Goal: Task Accomplishment & Management: Manage account settings

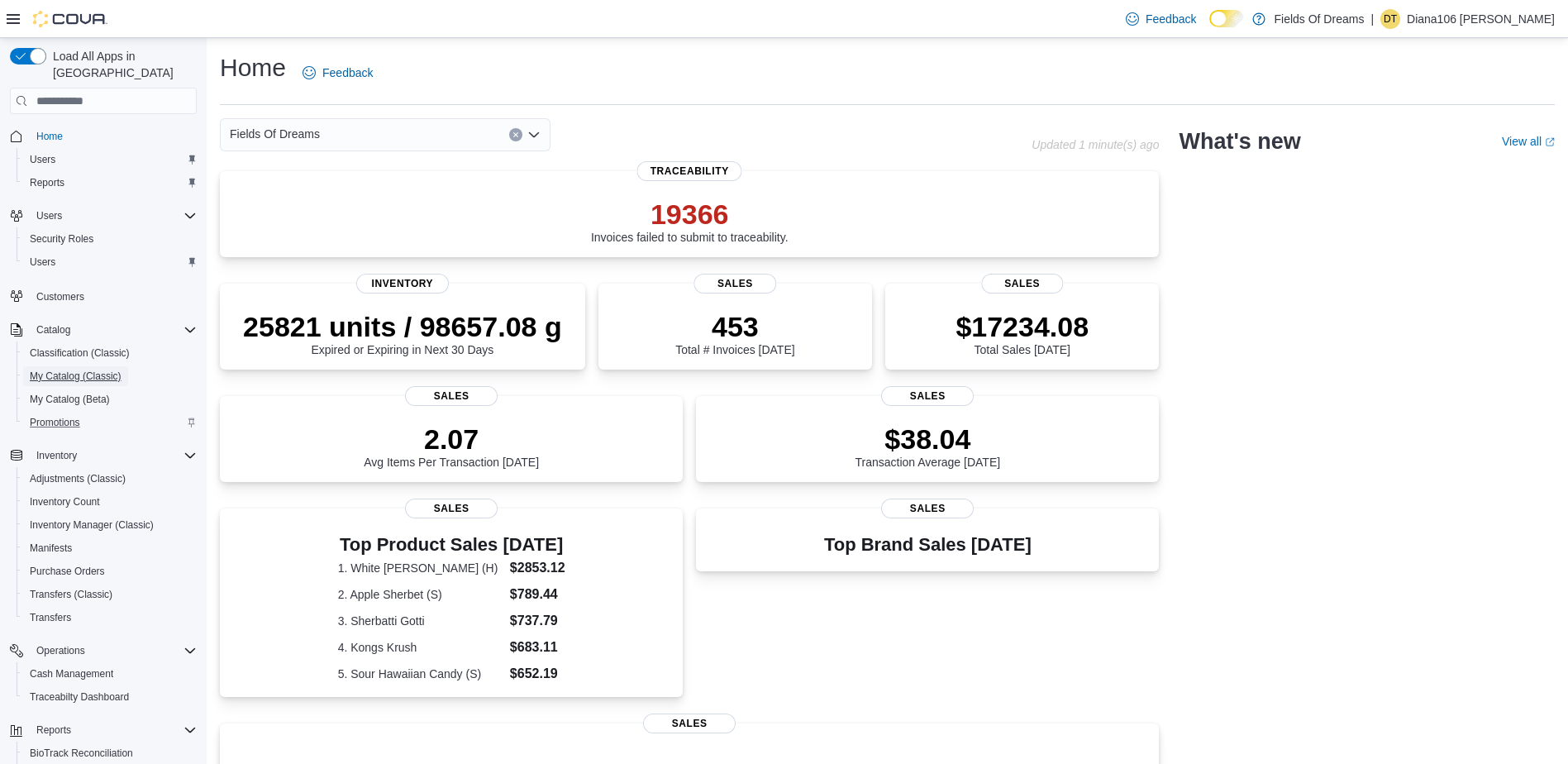
drag, startPoint x: 73, startPoint y: 360, endPoint x: 97, endPoint y: 408, distance: 53.7
click at [73, 369] on span "My Catalog (Classic)" at bounding box center [76, 376] width 92 height 13
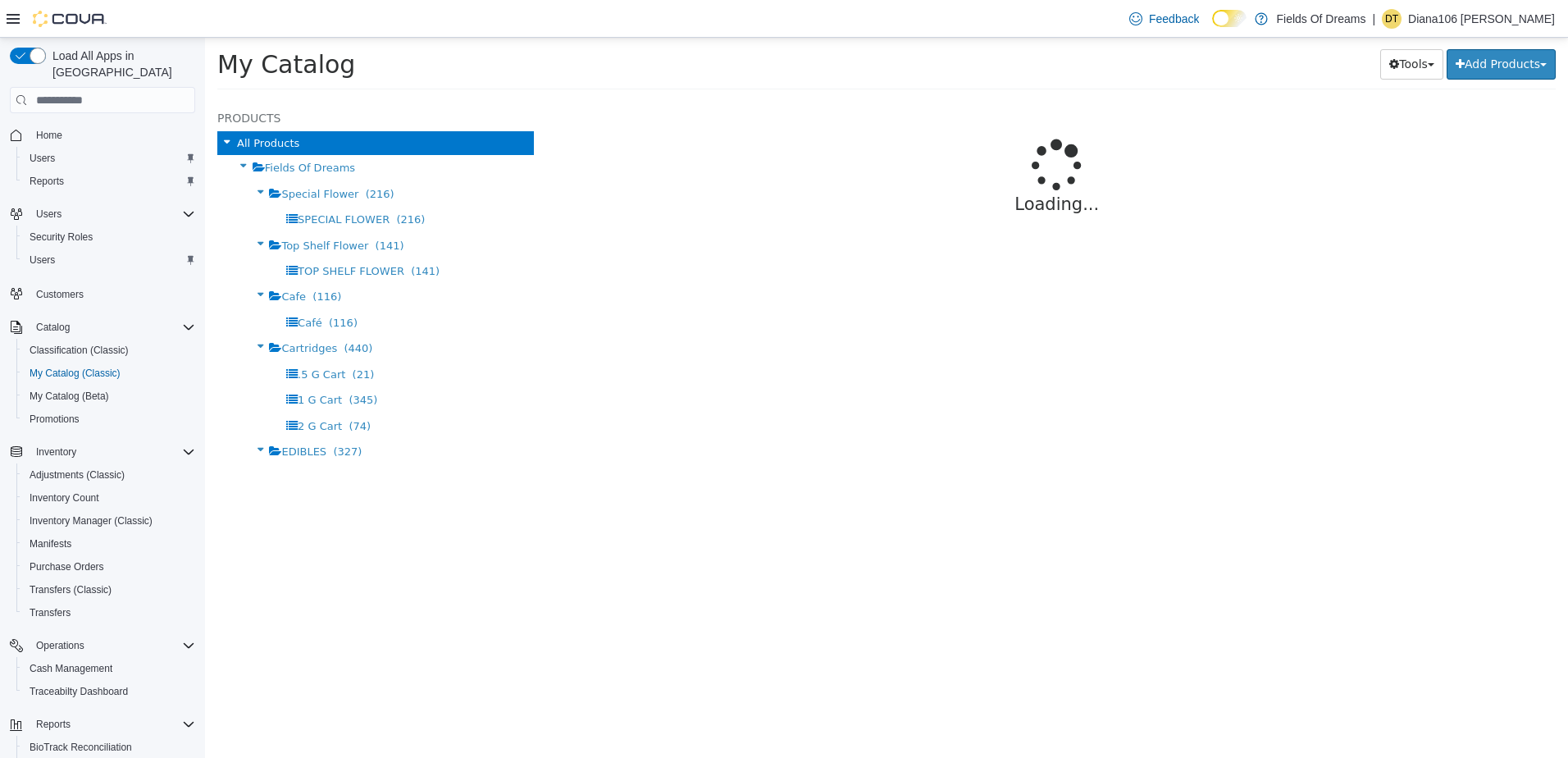
select select "**********"
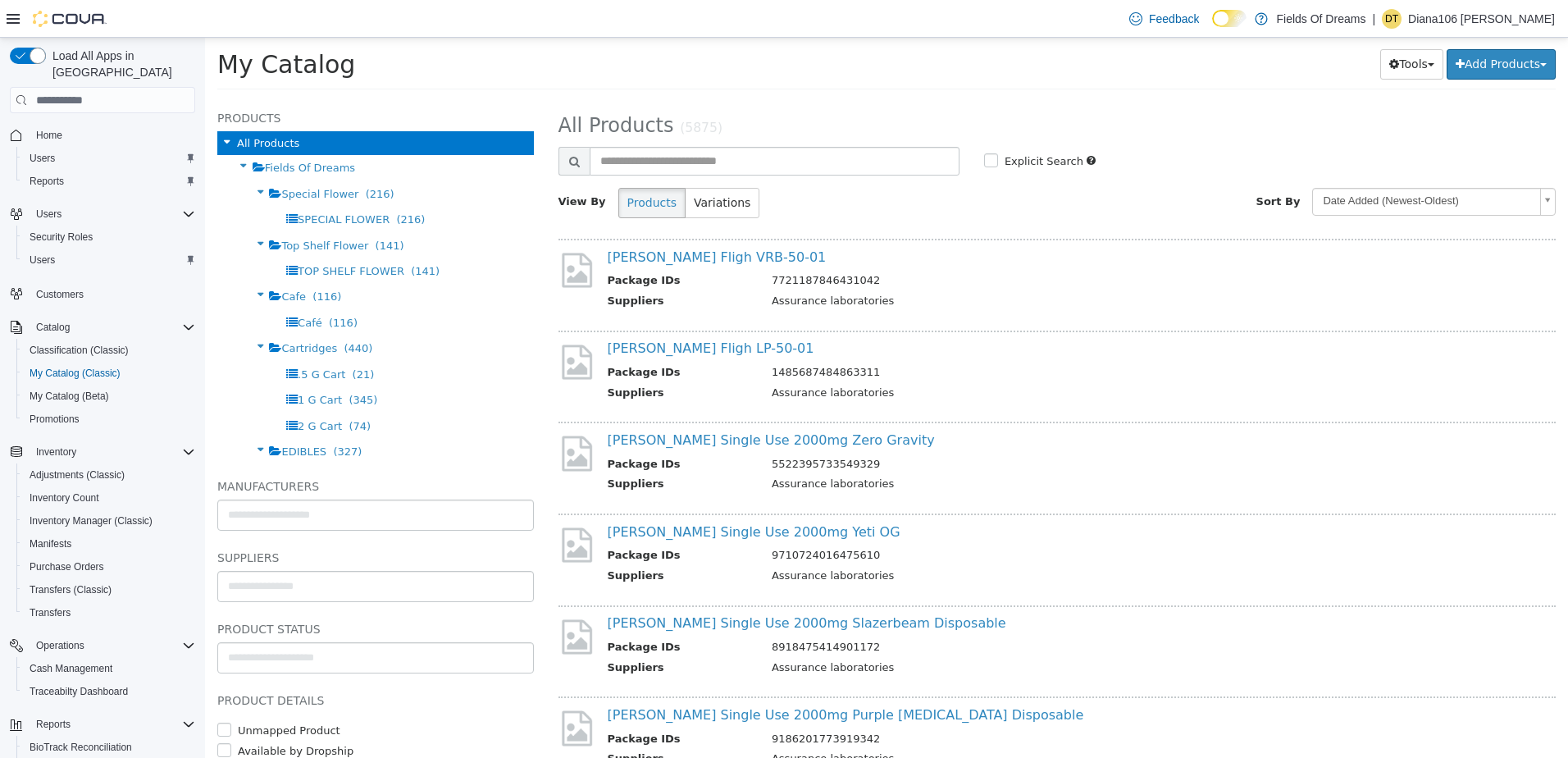
click at [683, 179] on div "**********" at bounding box center [1058, 170] width 998 height 122
click at [684, 161] on input "text" at bounding box center [775, 161] width 370 height 29
type input "****"
select select "**********"
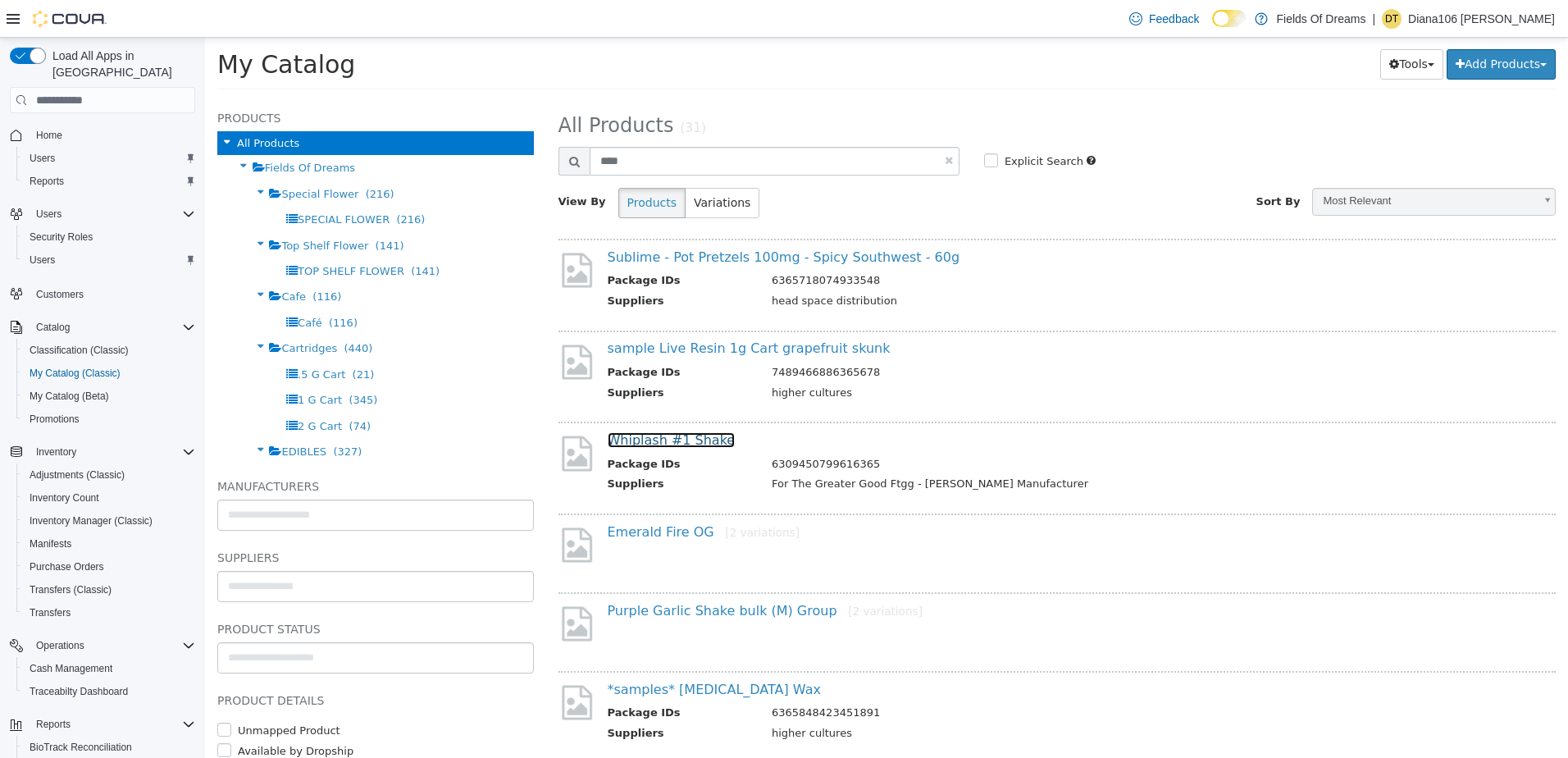
click at [658, 434] on link "Whiplash #1 Shake" at bounding box center [672, 440] width 128 height 16
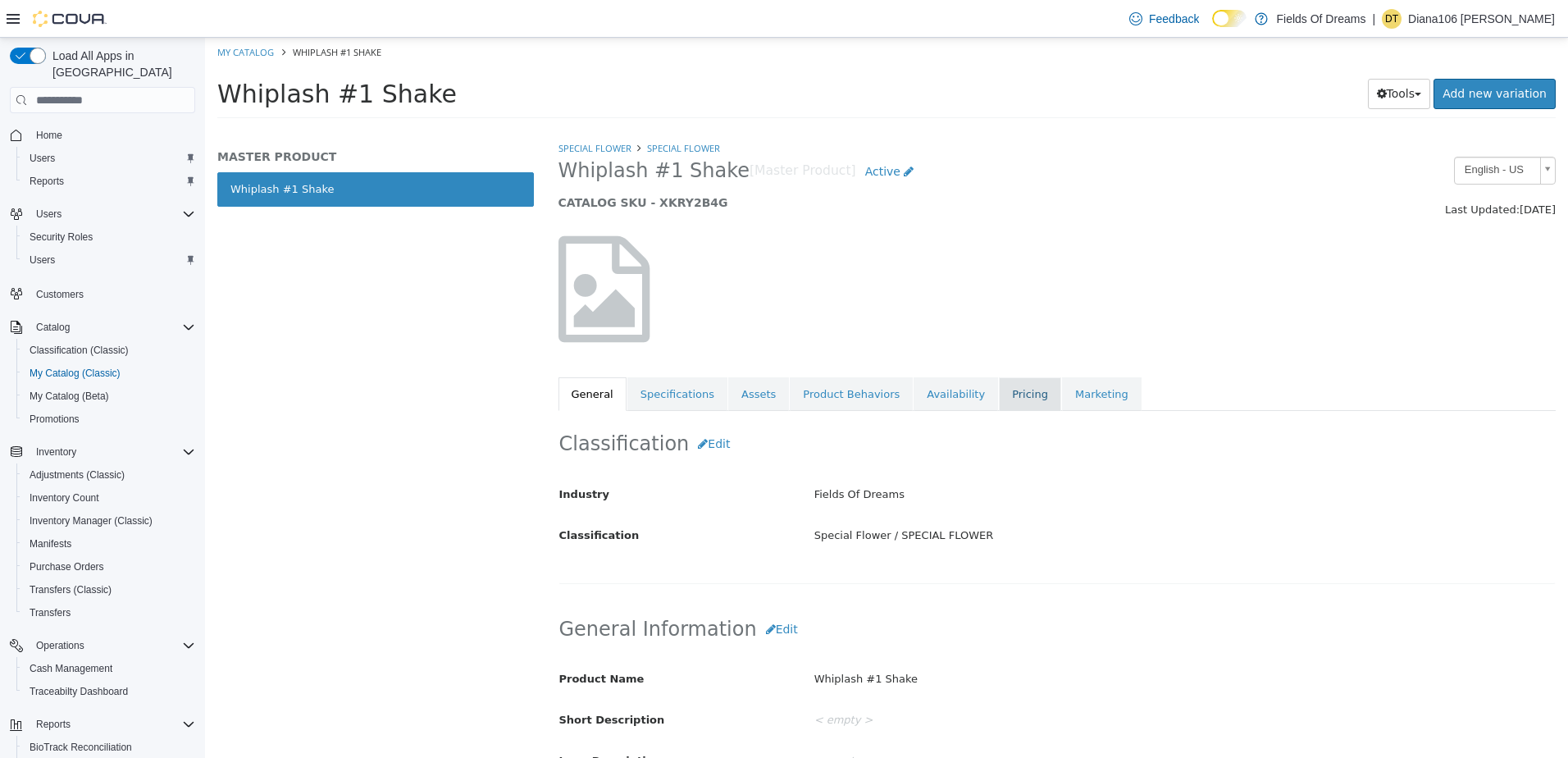
click at [999, 391] on link "Pricing" at bounding box center [1030, 394] width 62 height 34
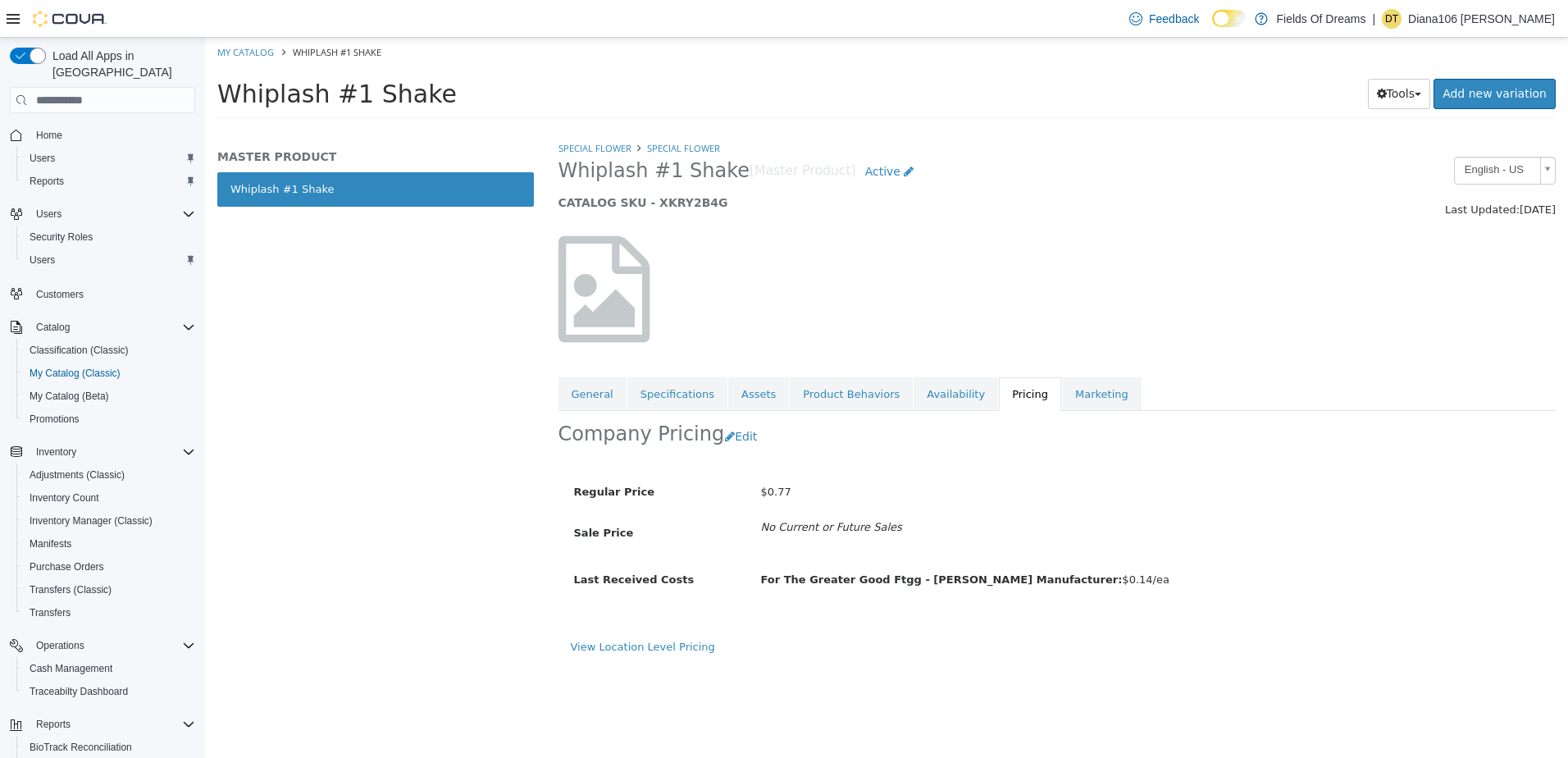
click at [1111, 536] on div "Sale Price No Current or Future Sales" at bounding box center [936, 531] width 748 height 22
click at [919, 392] on link "Availability" at bounding box center [956, 394] width 84 height 34
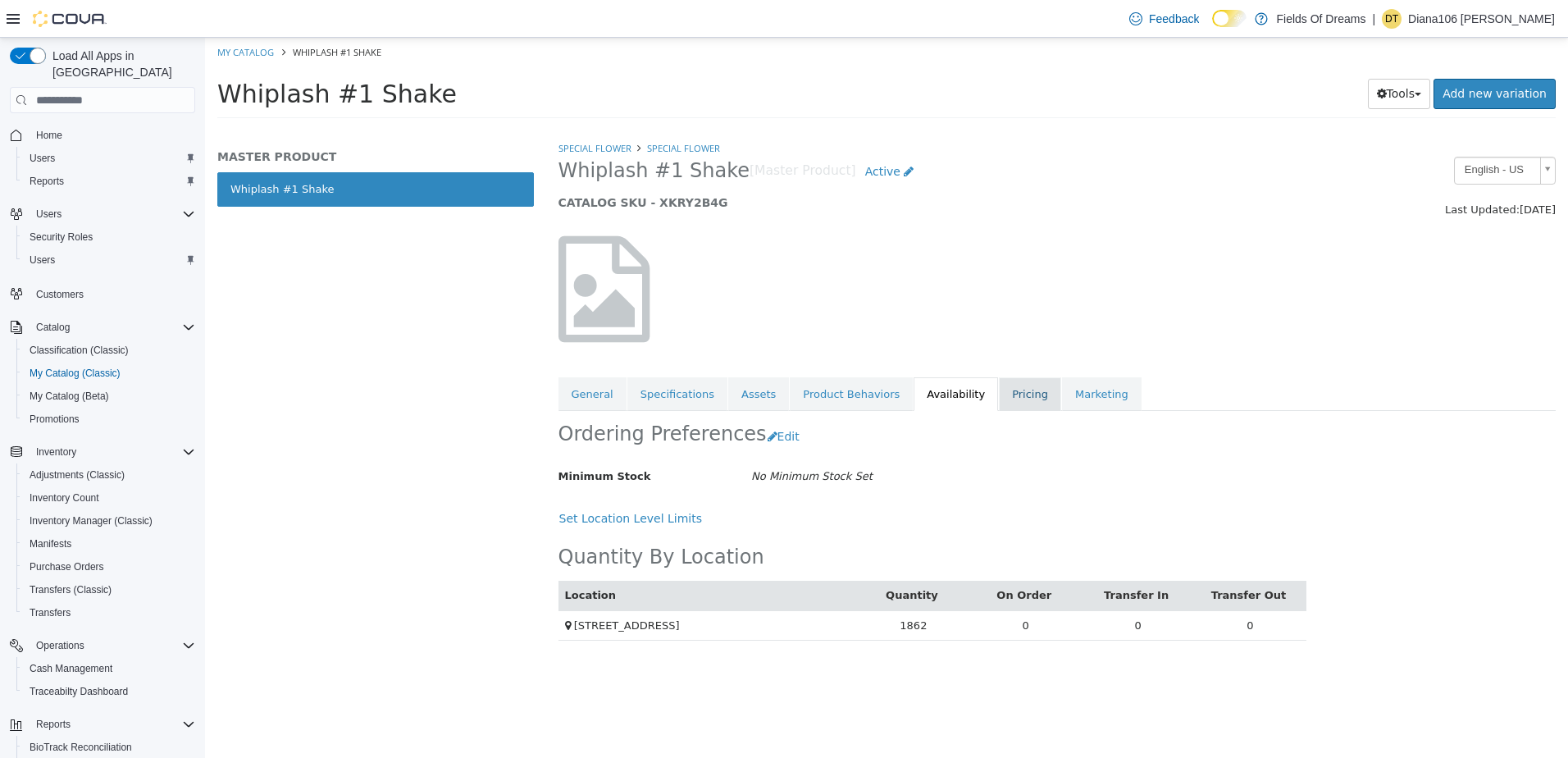
click at [999, 380] on link "Pricing" at bounding box center [1030, 394] width 62 height 34
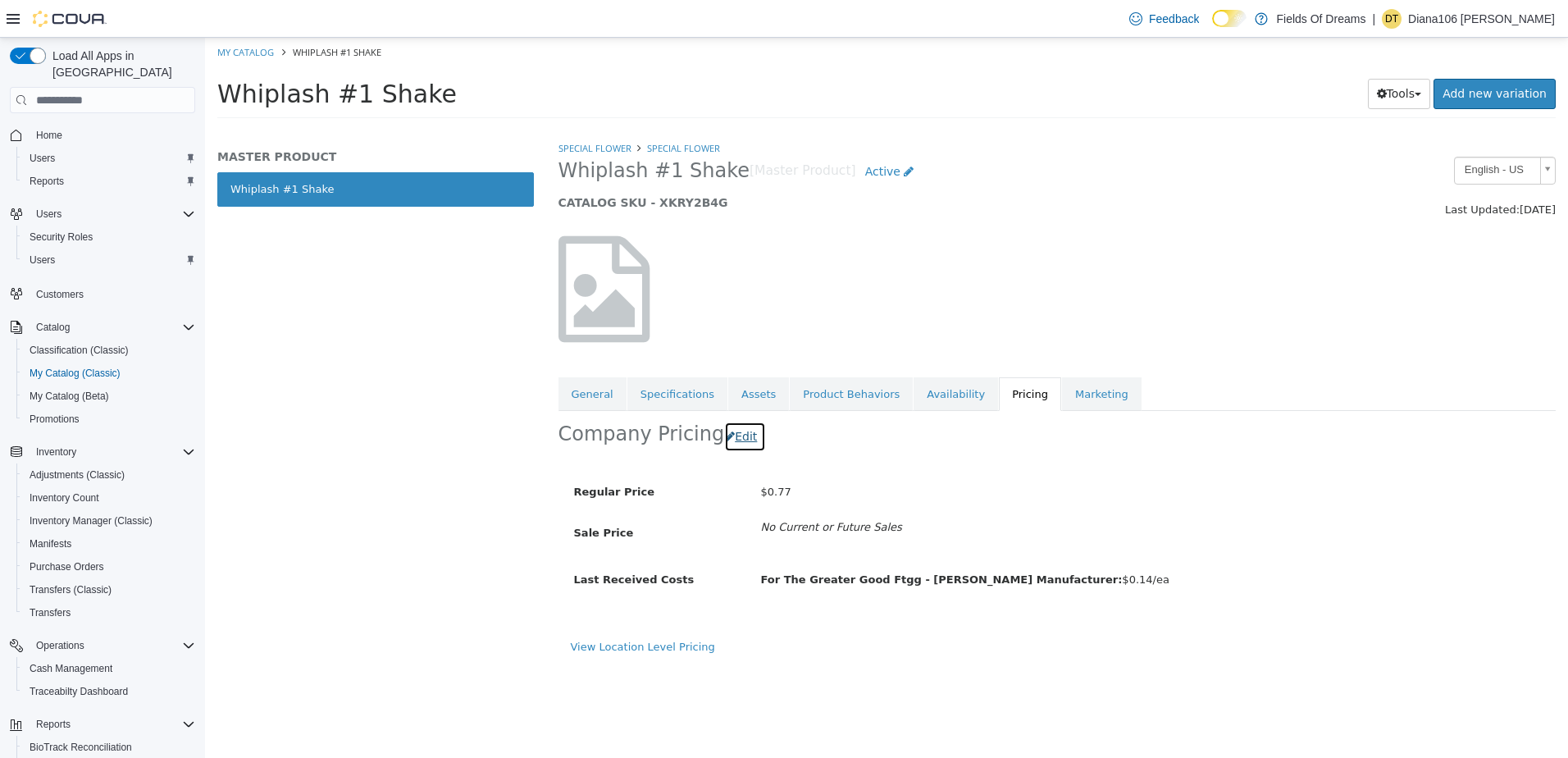
click at [737, 436] on button "Edit" at bounding box center [745, 436] width 42 height 31
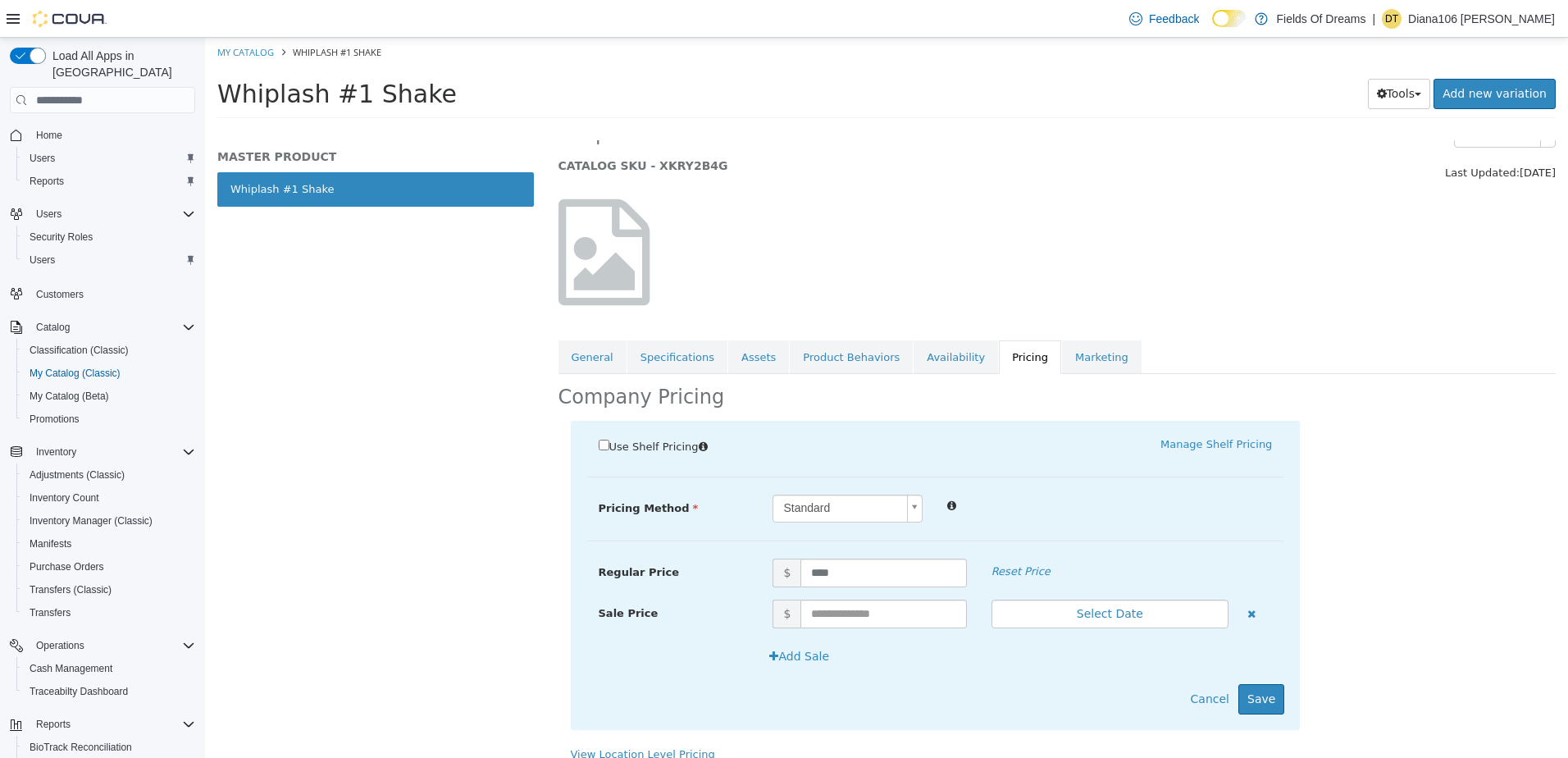
scroll to position [53, 0]
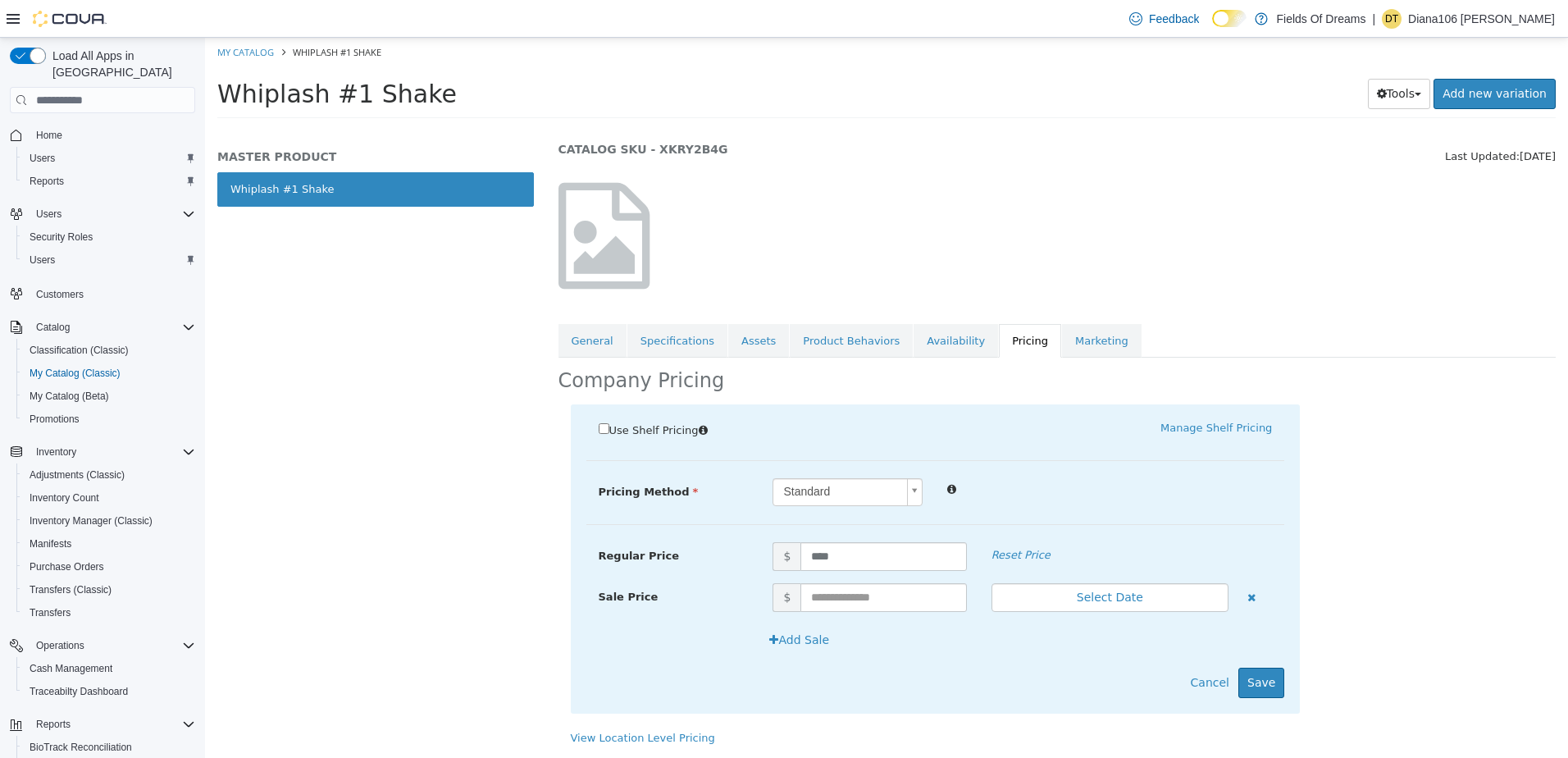
click at [908, 223] on div at bounding box center [1058, 236] width 1022 height 140
click at [559, 337] on link "General" at bounding box center [592, 340] width 68 height 34
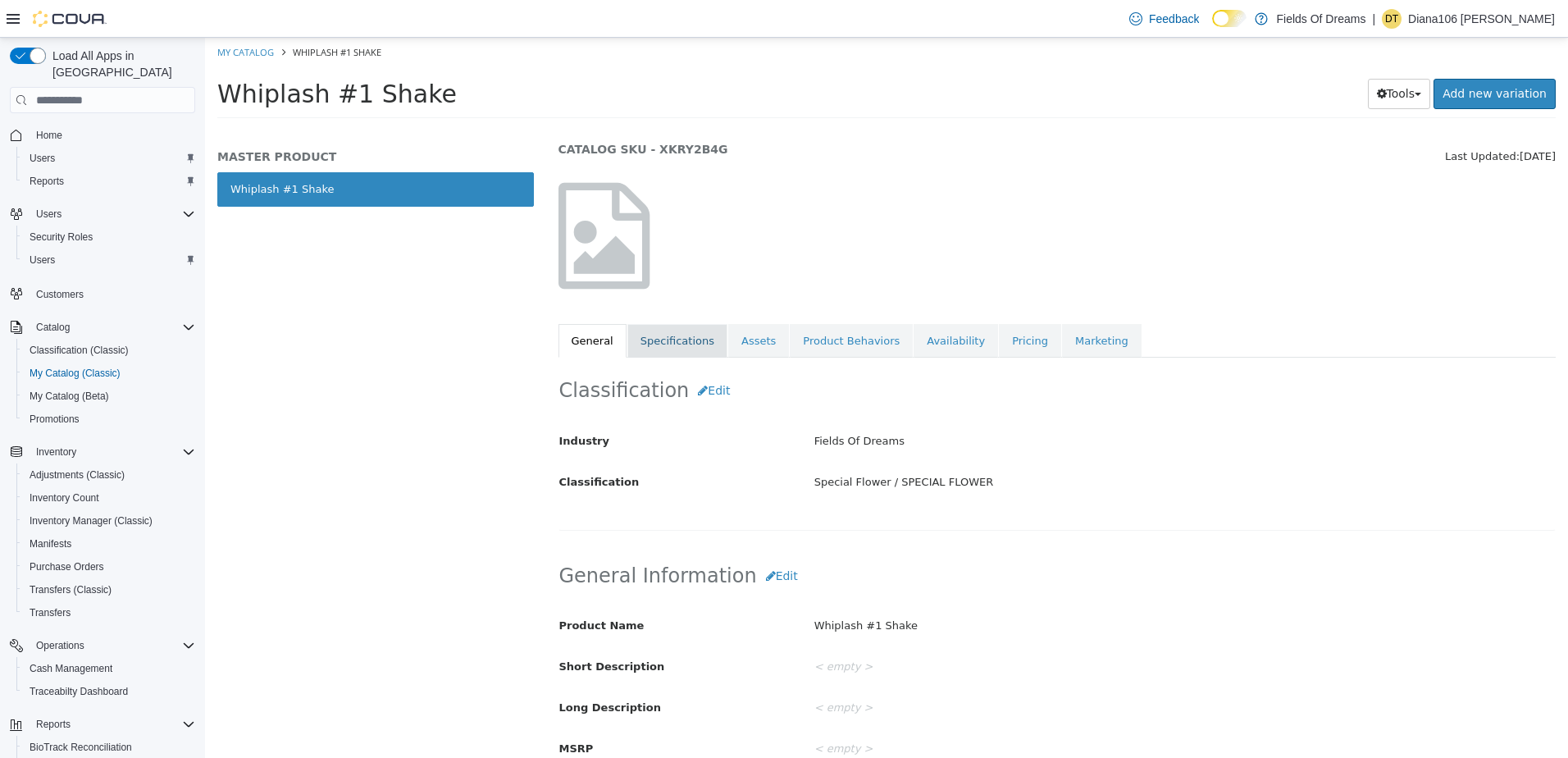
click at [654, 352] on link "Specifications" at bounding box center [677, 340] width 100 height 34
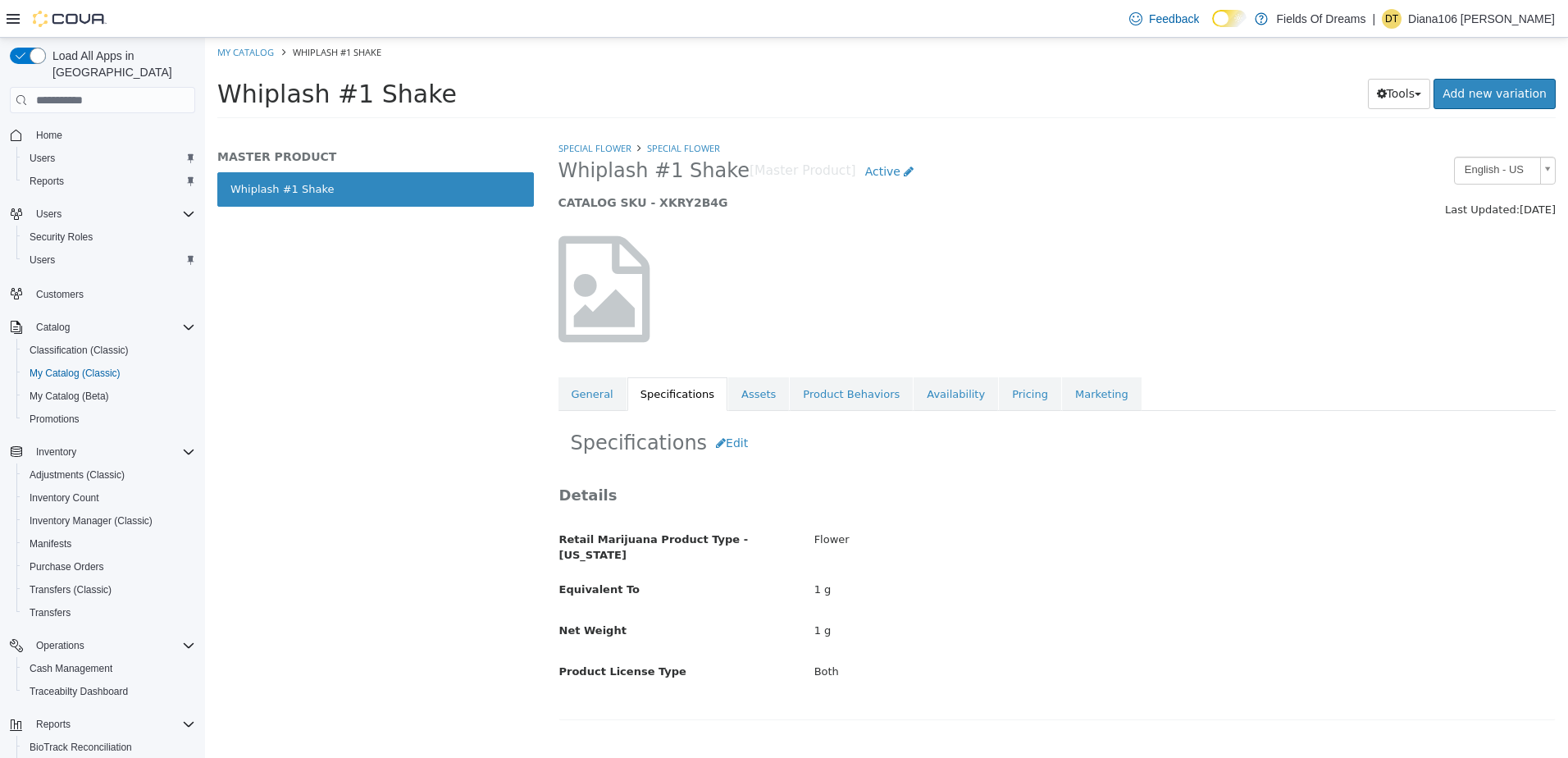
click at [753, 413] on div "Specifications Edit Details Retail Marijuana Product Type - New Mexico Flower E…" at bounding box center [1058, 572] width 998 height 321
click at [748, 400] on link "Assets" at bounding box center [758, 394] width 60 height 34
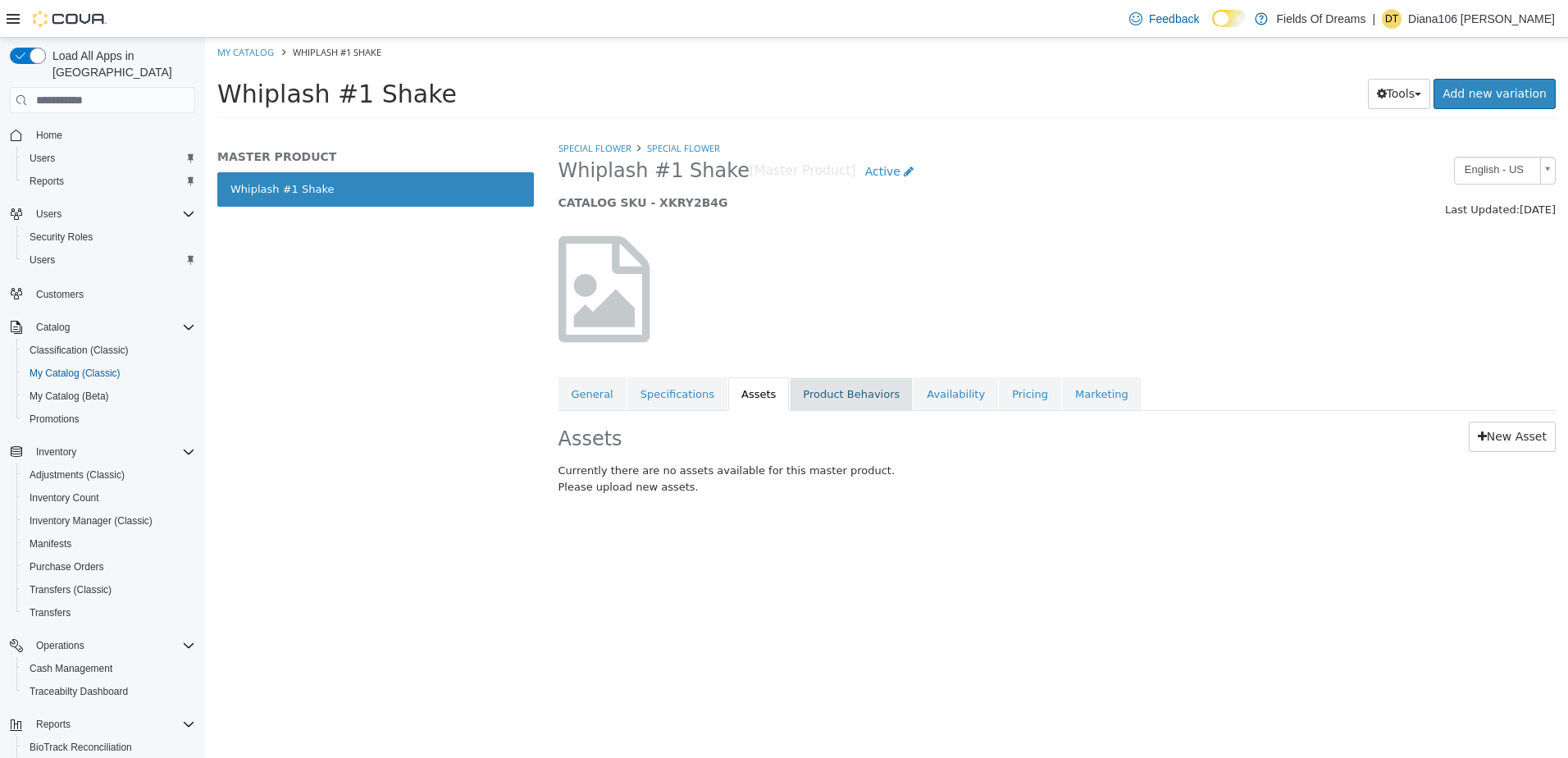
click at [803, 398] on link "Product Behaviors" at bounding box center [851, 394] width 123 height 34
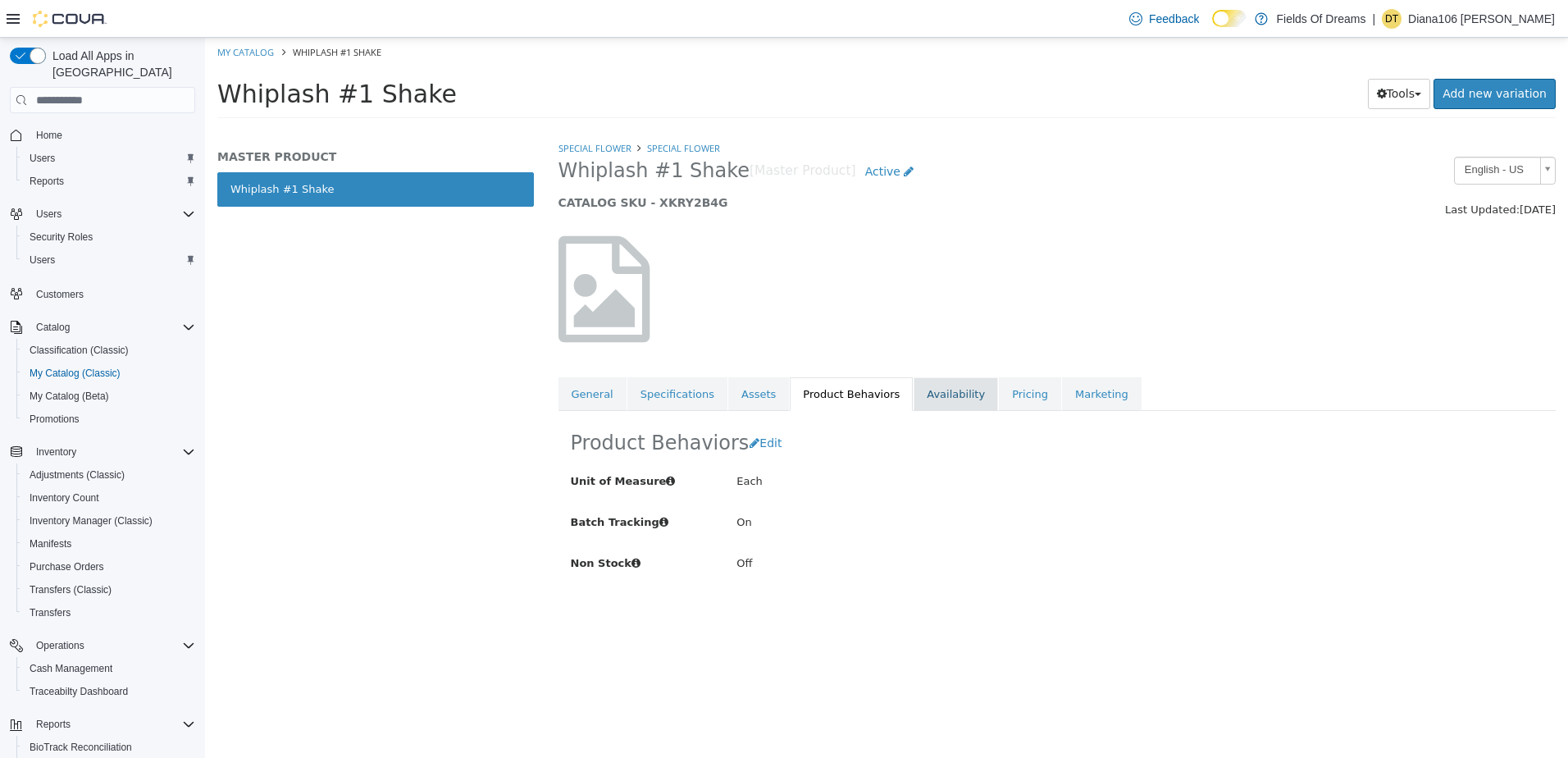
click at [922, 389] on link "Availability" at bounding box center [956, 394] width 84 height 34
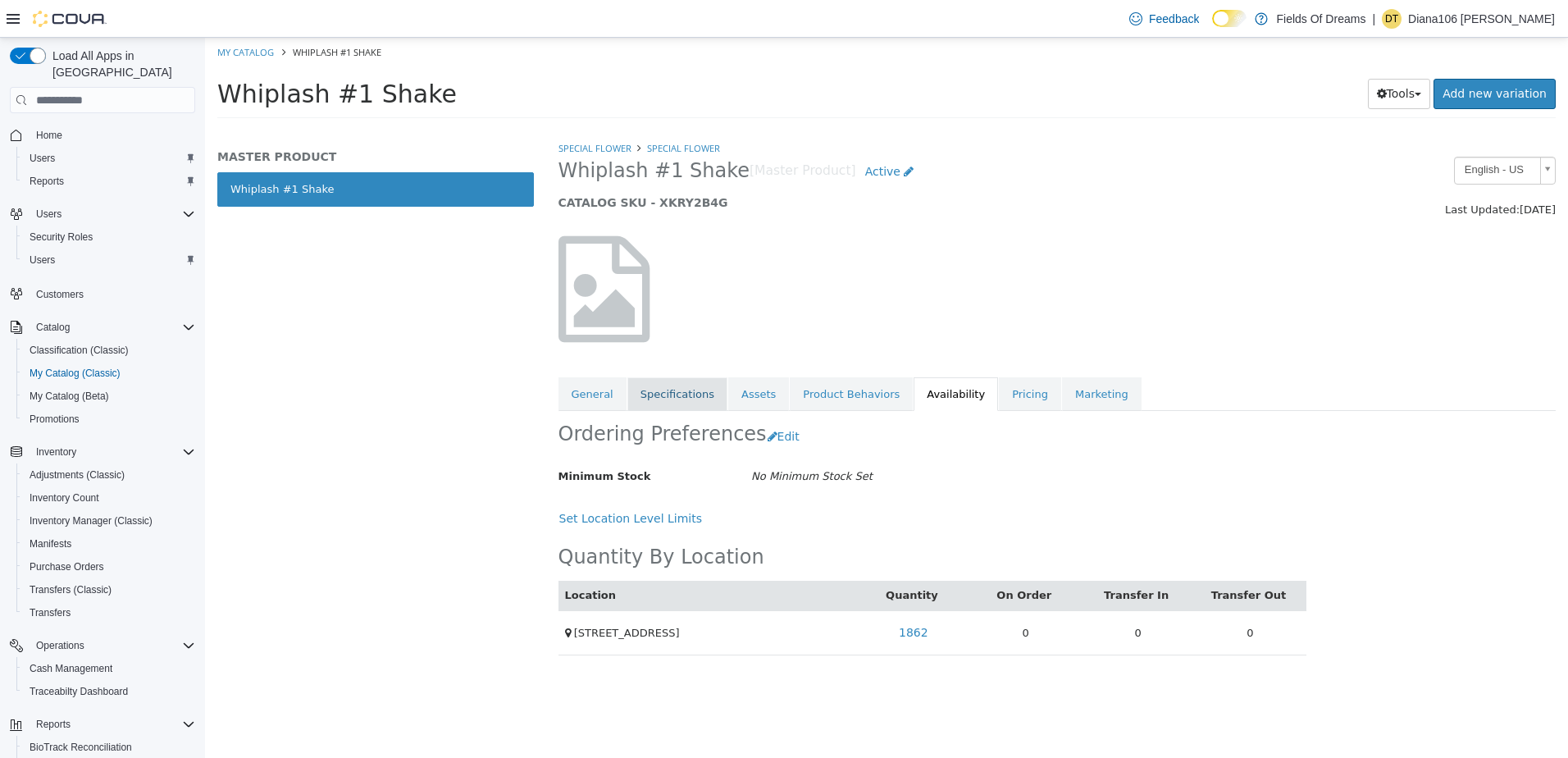
click at [649, 389] on link "Specifications" at bounding box center [677, 394] width 100 height 34
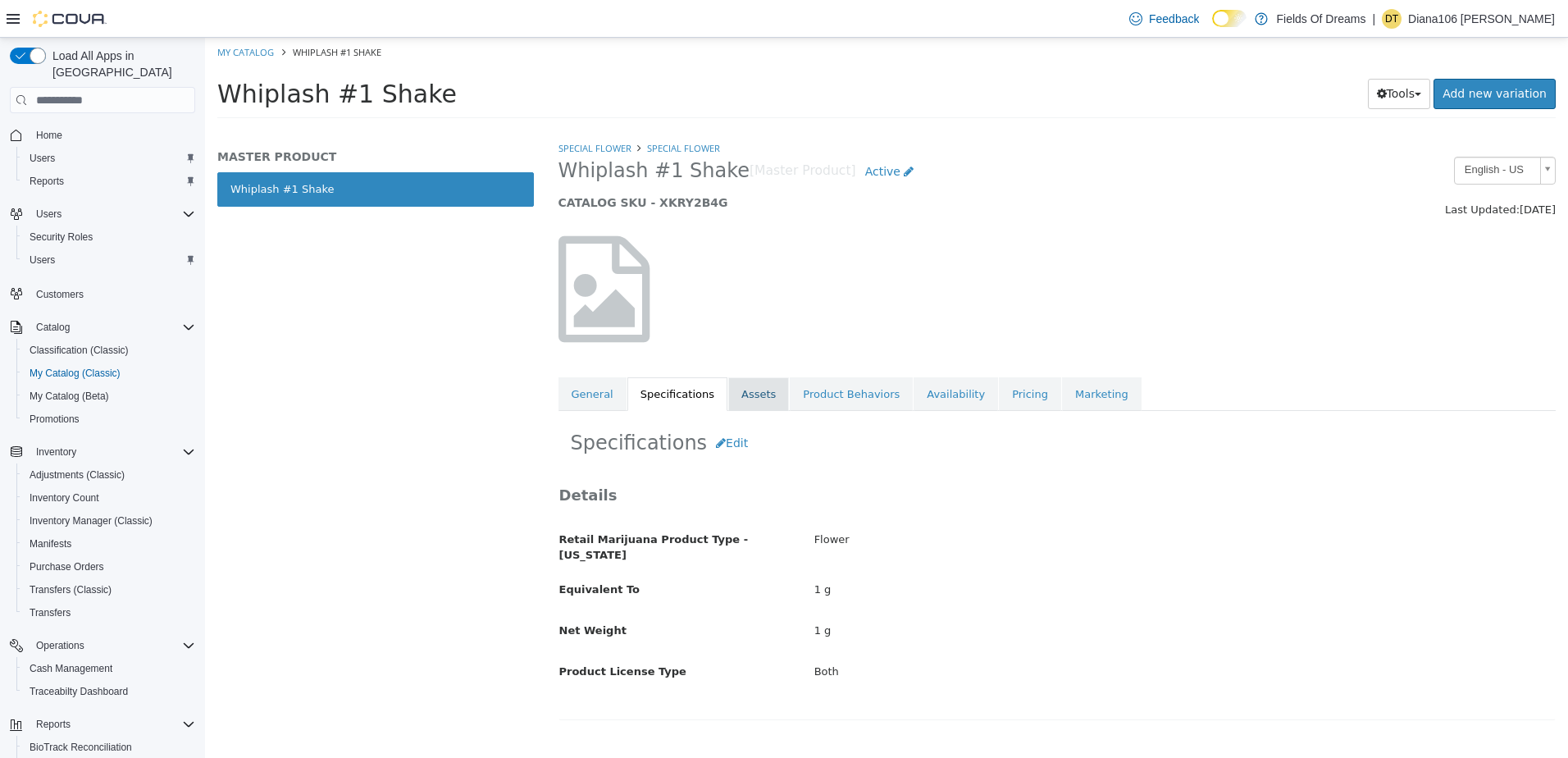
click at [746, 392] on link "Assets" at bounding box center [758, 394] width 60 height 34
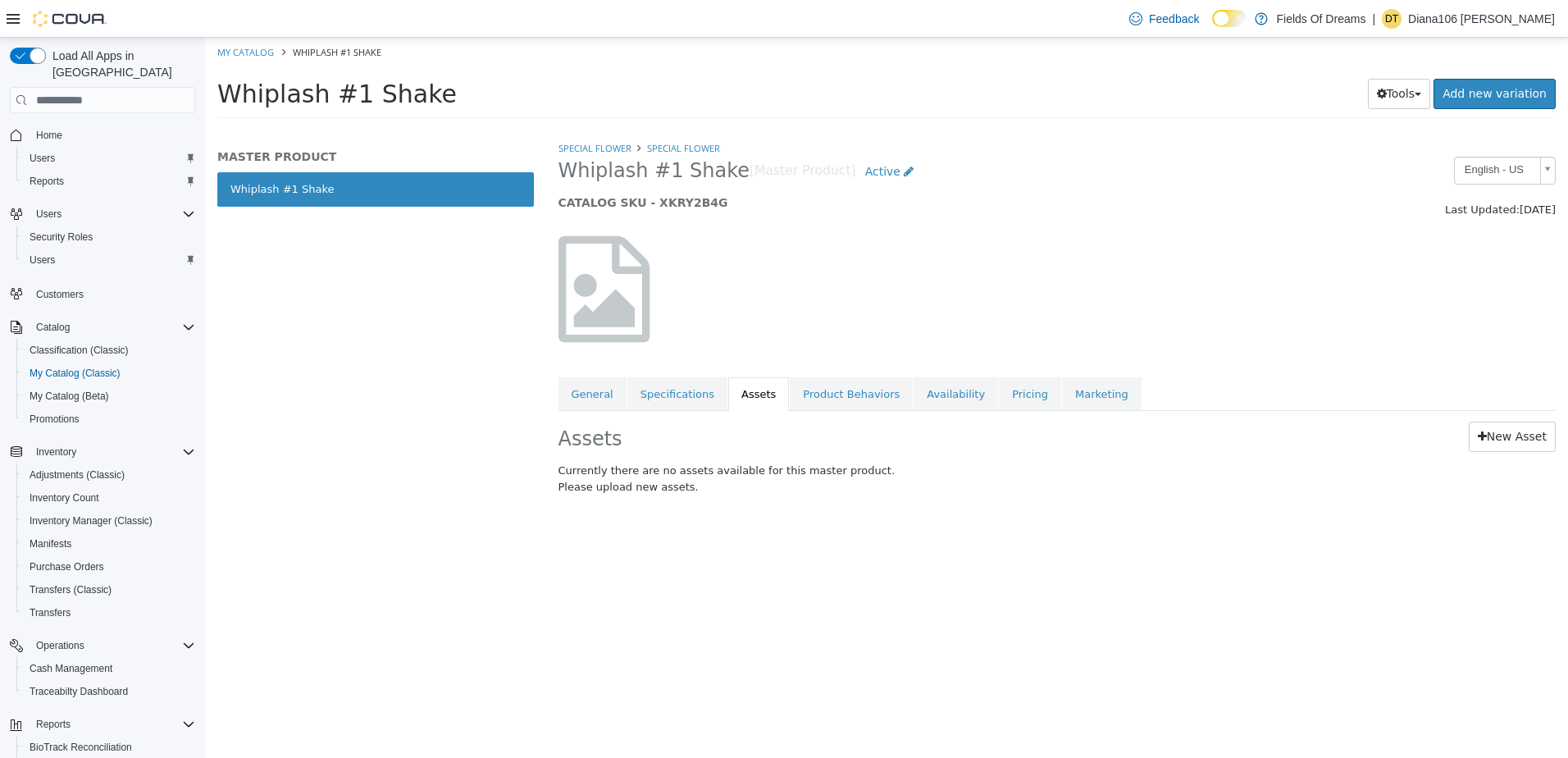
click at [800, 412] on div "Assets New Asset Currently there are no assets available for this master produc…" at bounding box center [1058, 461] width 1022 height 101
click at [826, 399] on link "Product Behaviors" at bounding box center [851, 394] width 123 height 34
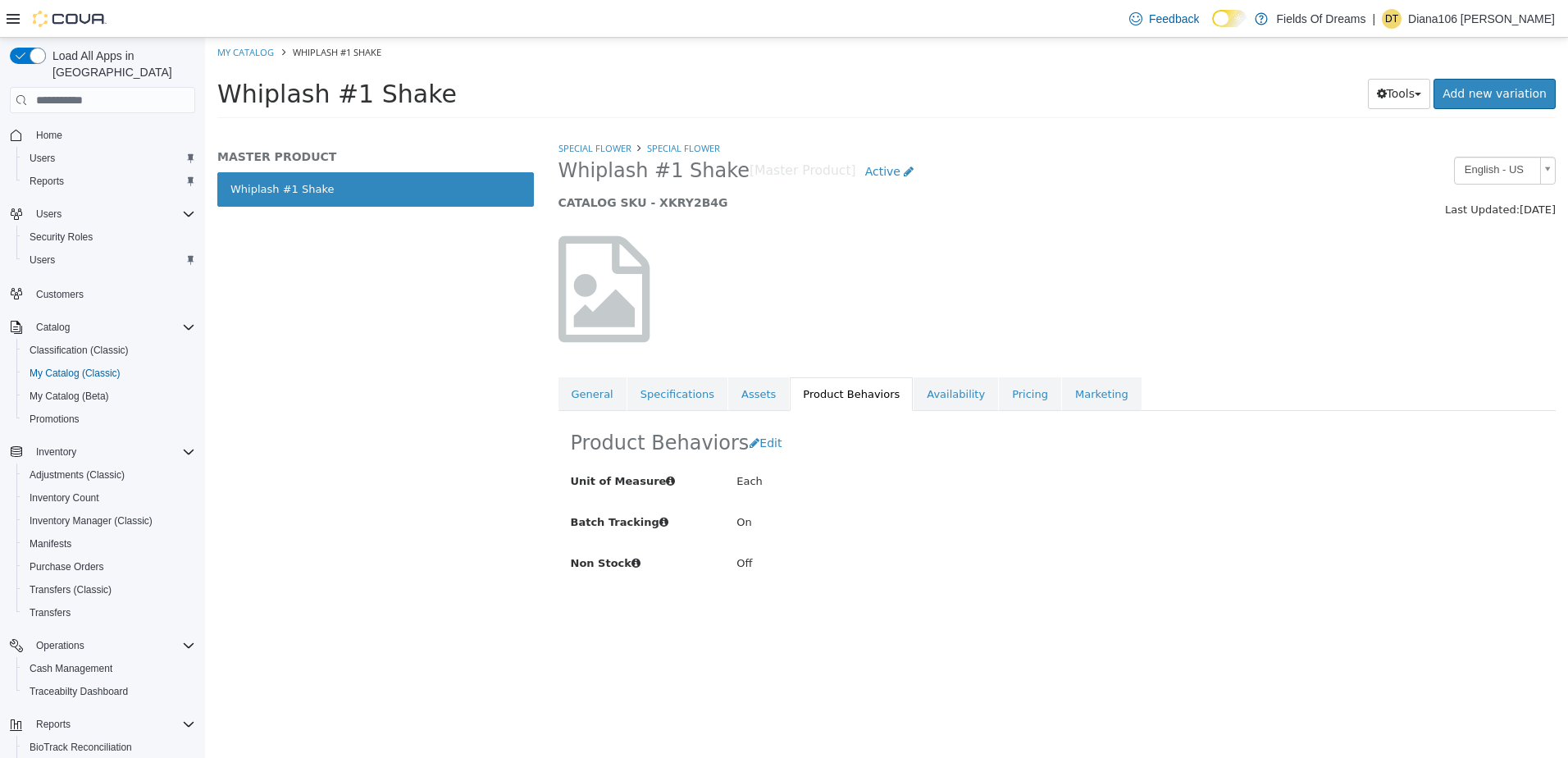
click at [752, 484] on div "Each" at bounding box center [973, 482] width 498 height 29
click at [752, 483] on div "Each" at bounding box center [973, 482] width 498 height 29
drag, startPoint x: 752, startPoint y: 483, endPoint x: 871, endPoint y: 466, distance: 120.2
click at [908, 468] on div "Each" at bounding box center [973, 482] width 498 height 29
click at [768, 443] on span "Edit" at bounding box center [771, 443] width 22 height 13
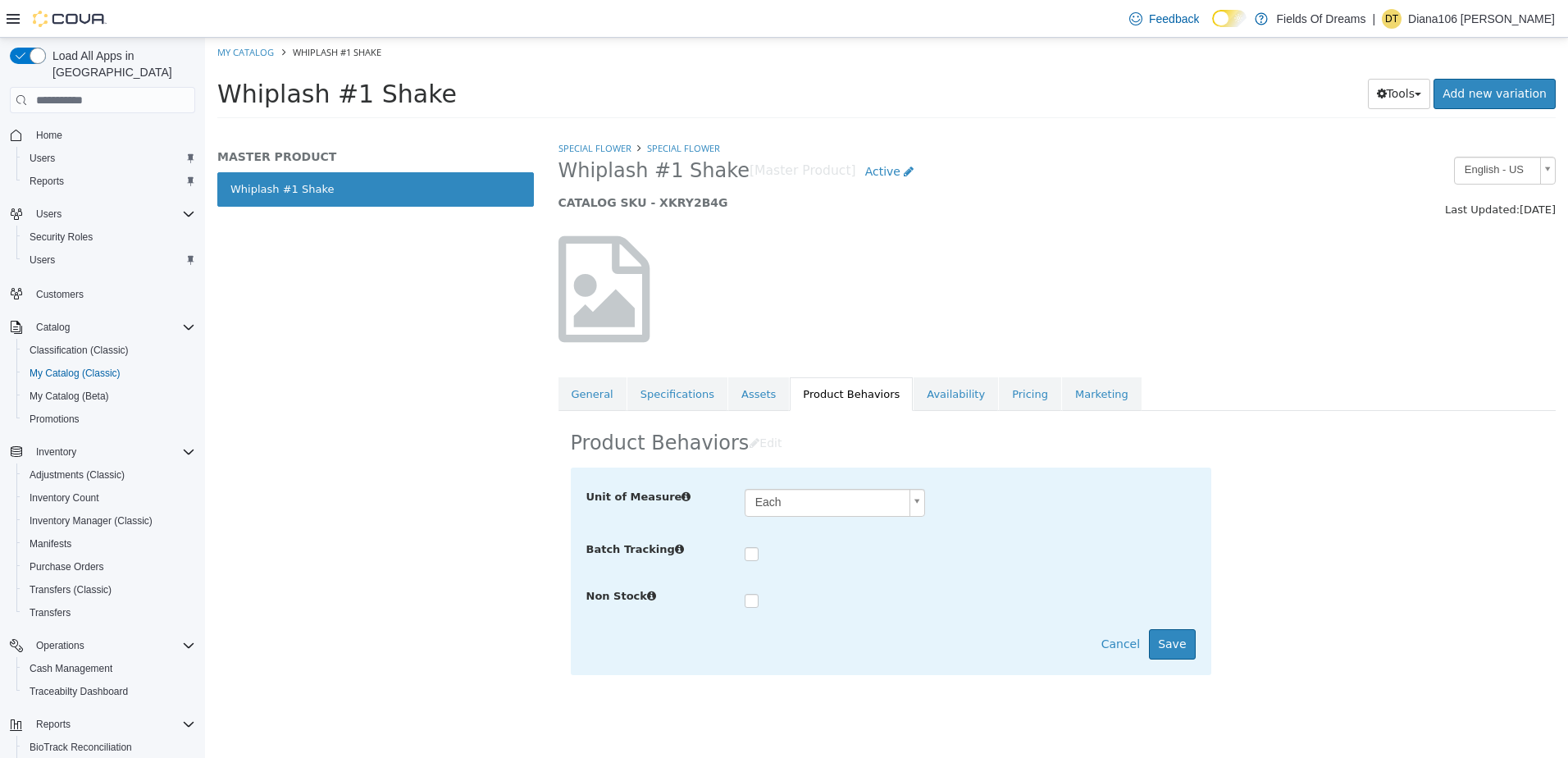
click at [770, 129] on body "**********" at bounding box center [886, 84] width 1363 height 91
type input "****"
click at [1194, 649] on button "Save" at bounding box center [1172, 644] width 46 height 31
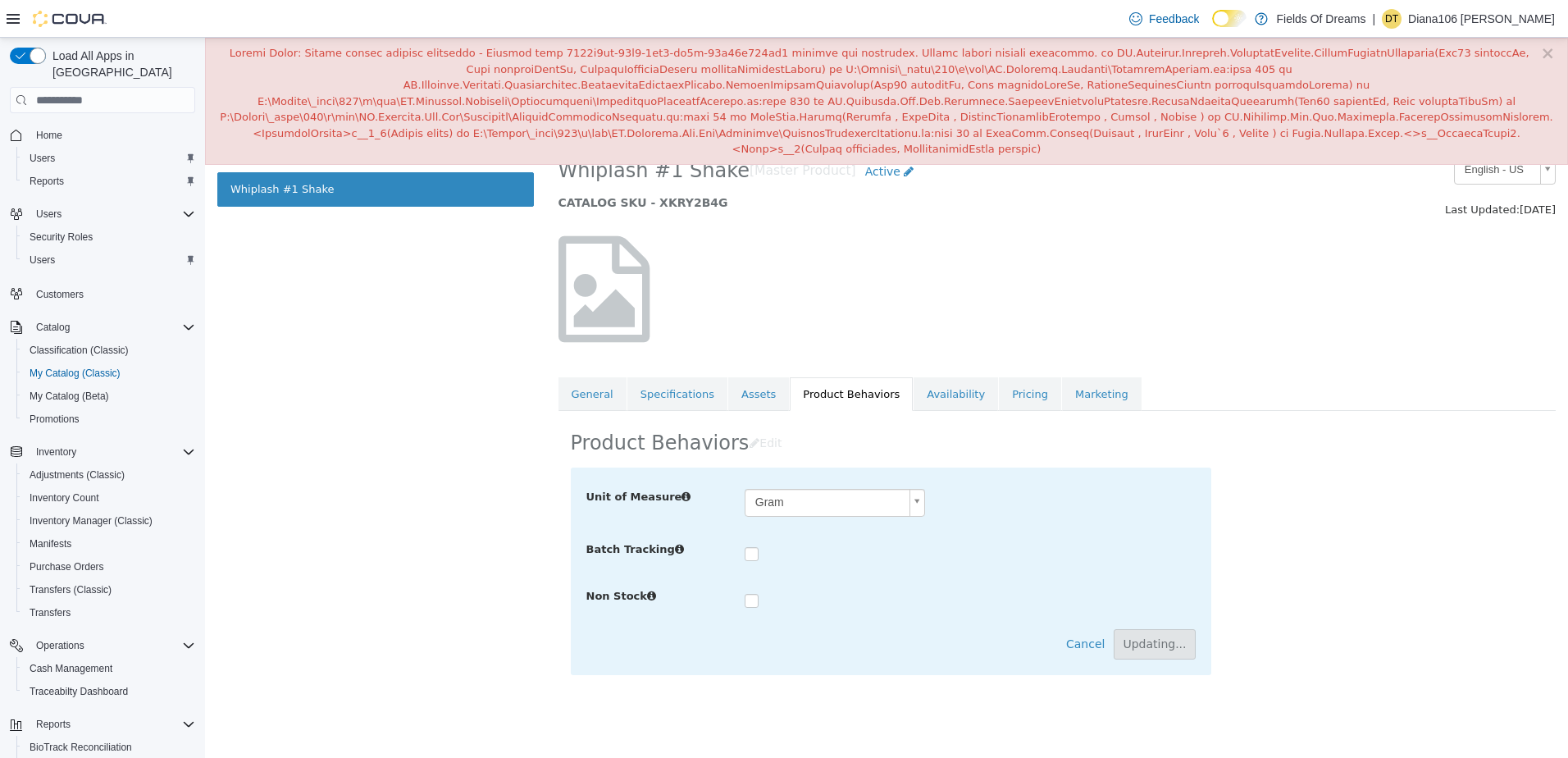
click at [1266, 299] on div at bounding box center [1058, 289] width 1022 height 140
click at [1549, 55] on button "×" at bounding box center [1548, 54] width 15 height 18
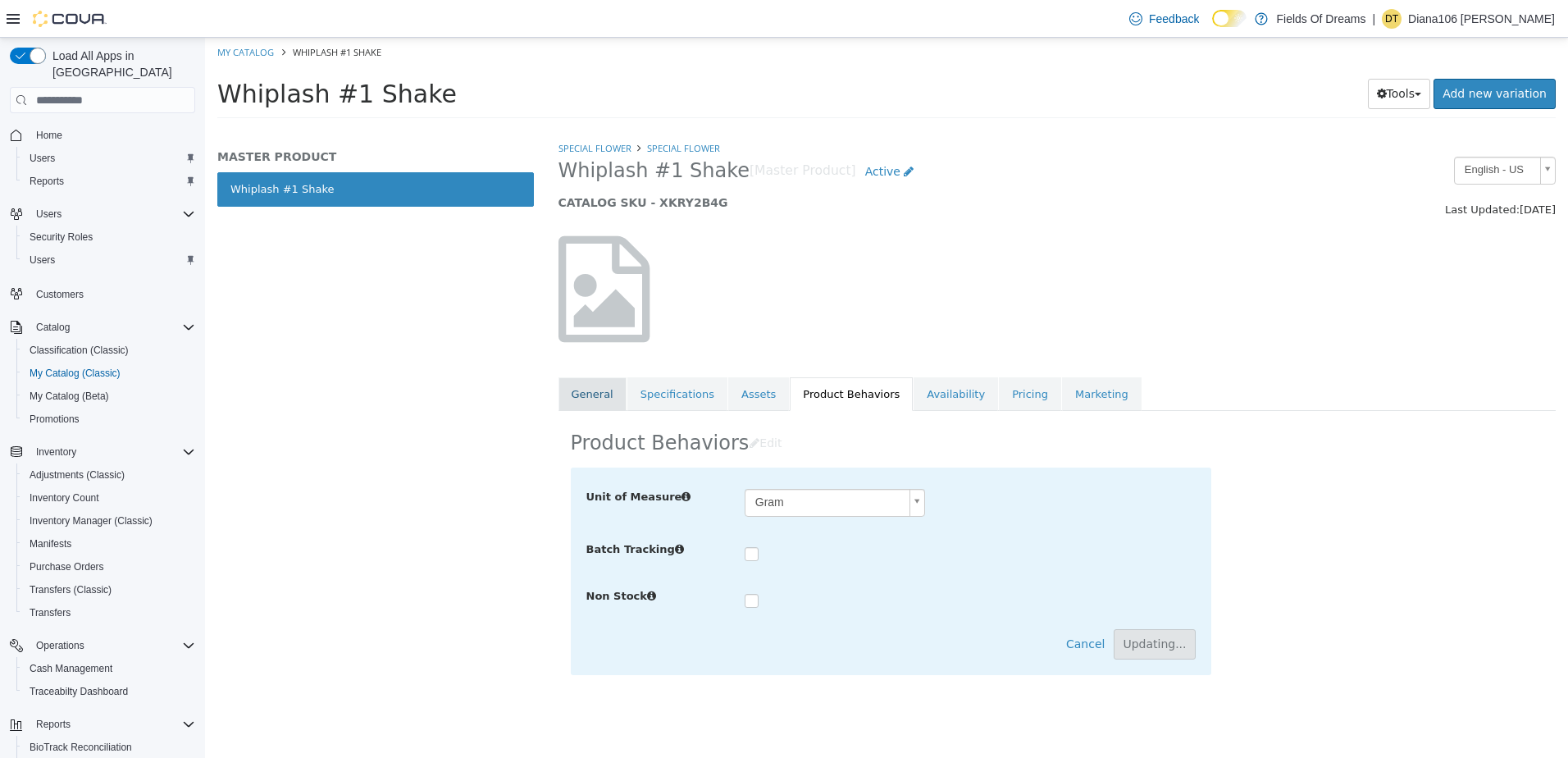
click at [590, 398] on link "General" at bounding box center [592, 394] width 68 height 34
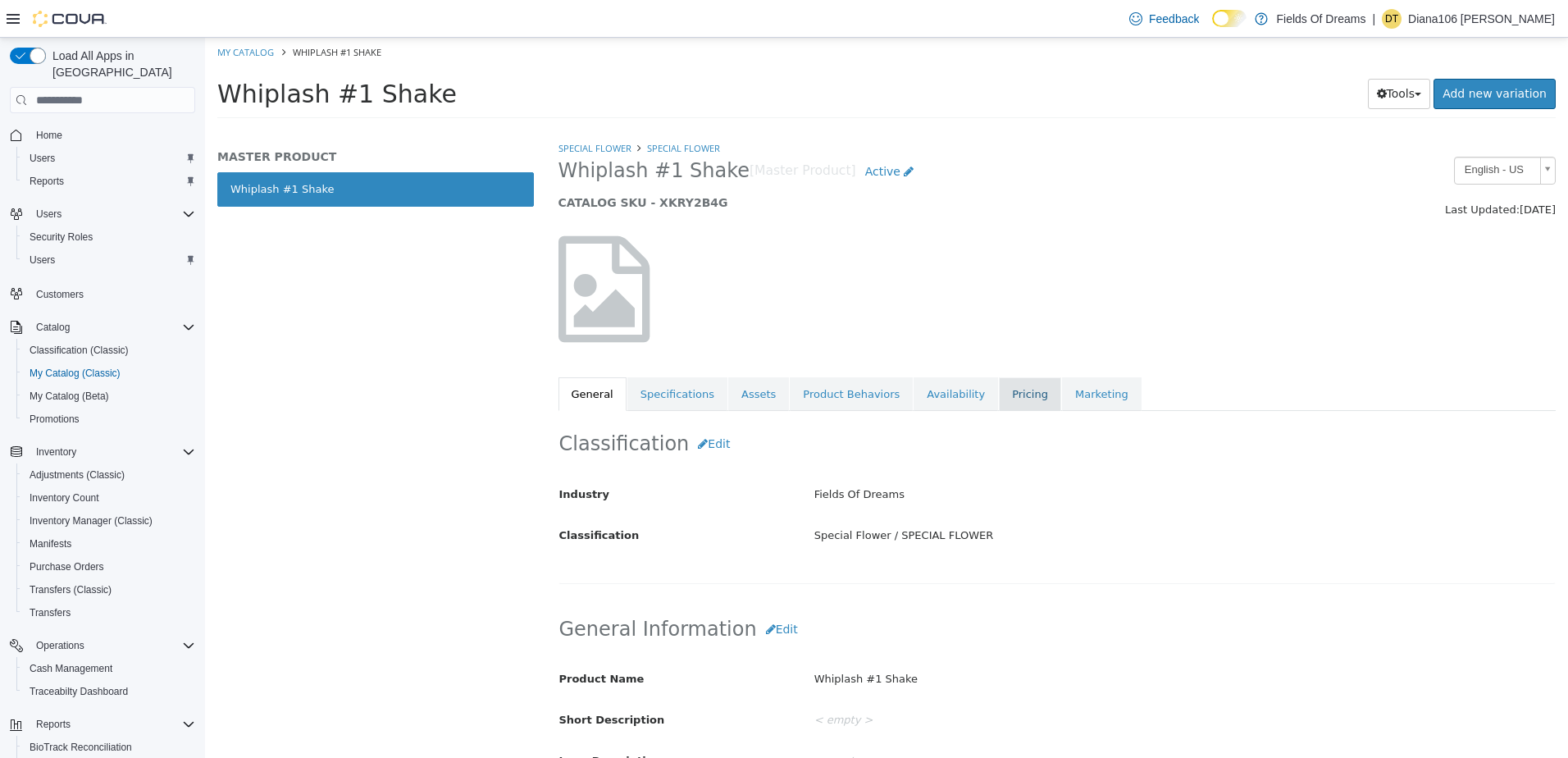
click at [999, 393] on link "Pricing" at bounding box center [1030, 394] width 62 height 34
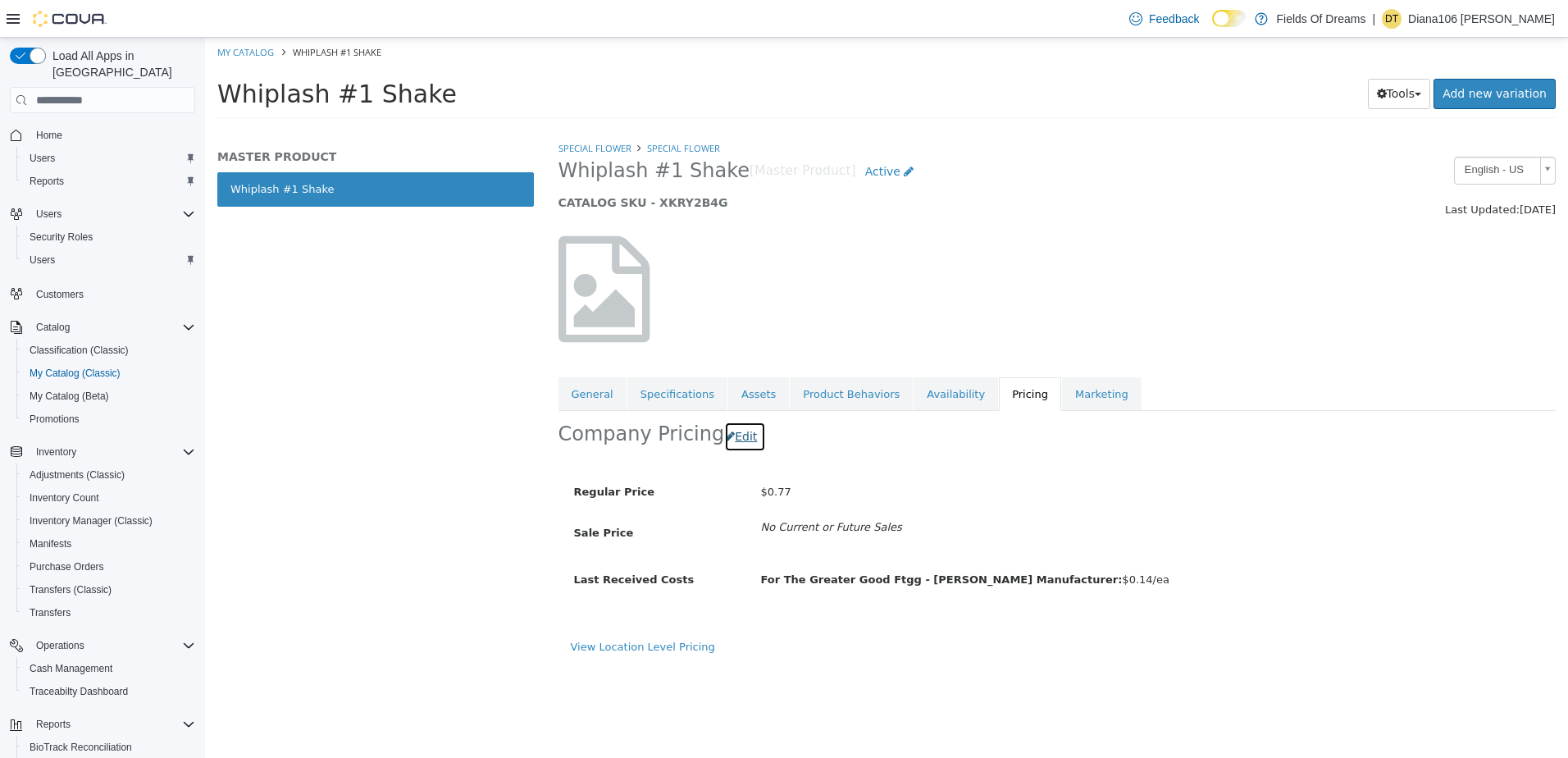
click at [746, 436] on button "Edit" at bounding box center [745, 436] width 42 height 31
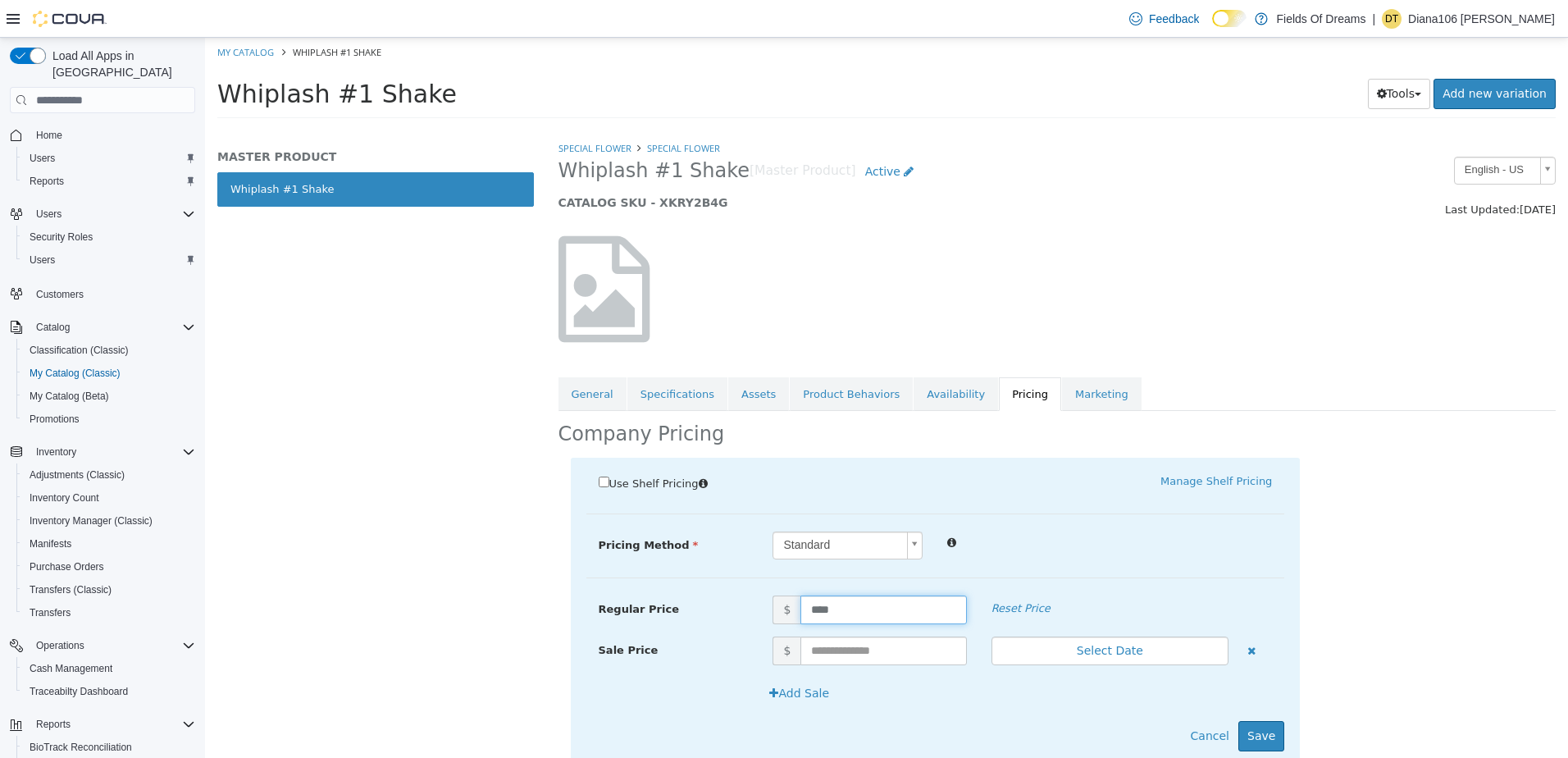
click at [851, 605] on input "****" at bounding box center [883, 610] width 166 height 29
type input "****"
click at [1248, 731] on button "Save" at bounding box center [1262, 736] width 46 height 31
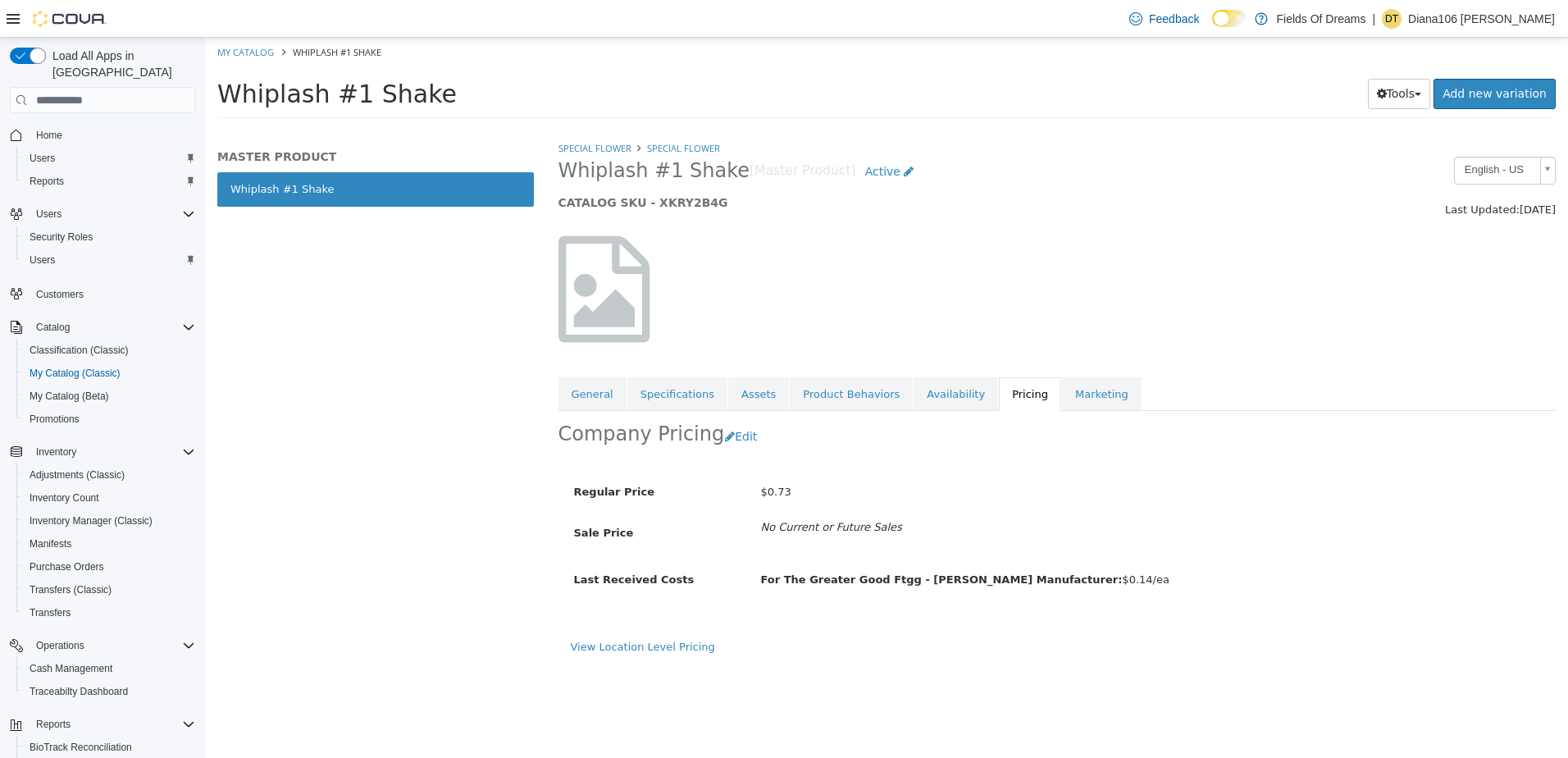
click at [1034, 507] on div "Regular Price $0.73 Sale Price No Current or Future Sales" at bounding box center [936, 509] width 724 height 63
click at [851, 251] on div at bounding box center [716, 298] width 341 height 123
click at [1097, 287] on div at bounding box center [1058, 289] width 1022 height 140
